Goal: Find contact information: Find contact information

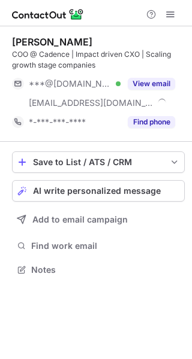
scroll to position [262, 192]
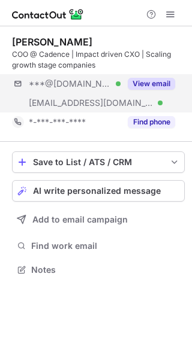
click at [155, 102] on div "***@gmail.com Verified ***@cadencetranslate.com Verified View email" at bounding box center [98, 93] width 172 height 38
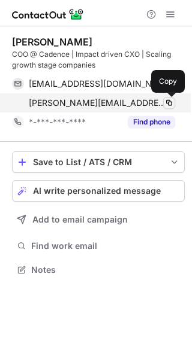
click at [167, 102] on span at bounding box center [169, 103] width 10 height 10
